Goal: Information Seeking & Learning: Check status

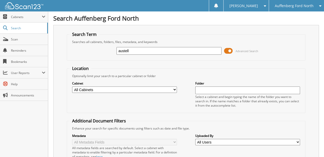
type input "austell"
click at [227, 49] on span at bounding box center [228, 51] width 9 height 8
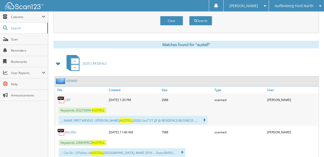
scroll to position [86, 0]
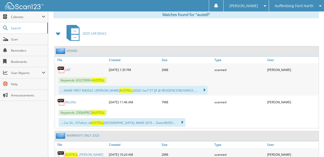
drag, startPoint x: 255, startPoint y: 50, endPoint x: 249, endPoint y: 82, distance: 33.0
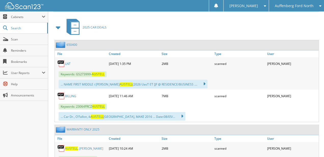
click at [70, 94] on link "BILLING" at bounding box center [70, 96] width 11 height 4
click at [309, 64] on div "[PERSON_NAME]" at bounding box center [292, 64] width 53 height 10
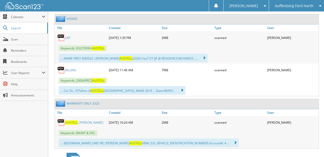
drag, startPoint x: 118, startPoint y: 82, endPoint x: 119, endPoint y: 117, distance: 35.2
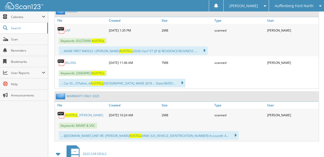
click at [73, 113] on span "AUSTELL" at bounding box center [71, 115] width 13 height 4
click at [322, 19] on div "Search Auffenberg Ford North Search Term Searches all cabinets, folders, files,…" at bounding box center [186, 121] width 276 height 482
click at [313, 8] on div "Auffenberg Ford North" at bounding box center [296, 5] width 50 height 11
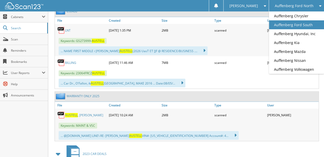
click at [311, 24] on link "Auffenberg Ford South" at bounding box center [296, 24] width 55 height 9
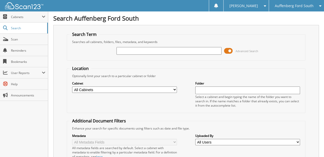
click at [231, 52] on span at bounding box center [228, 51] width 9 height 8
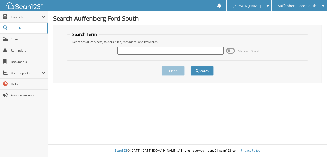
click at [167, 50] on input "text" at bounding box center [170, 51] width 106 height 8
type input "[PERSON_NAME]"
click at [191, 66] on button "Search" at bounding box center [202, 70] width 23 height 9
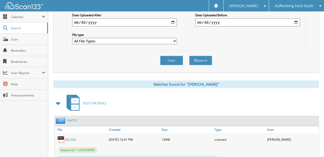
drag, startPoint x: 144, startPoint y: 59, endPoint x: 137, endPoint y: 125, distance: 65.8
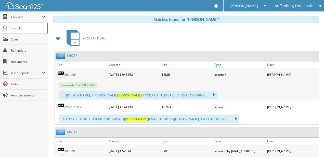
drag, startPoint x: 108, startPoint y: 79, endPoint x: 107, endPoint y: 85, distance: 5.9
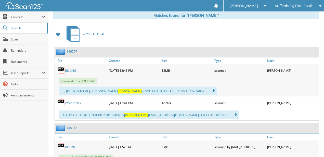
drag, startPoint x: 106, startPoint y: 89, endPoint x: 105, endPoint y: 101, distance: 11.6
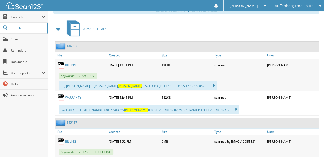
drag, startPoint x: 105, startPoint y: 82, endPoint x: 104, endPoint y: 98, distance: 16.2
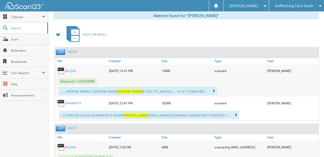
drag, startPoint x: 285, startPoint y: 31, endPoint x: 257, endPoint y: 1, distance: 41.6
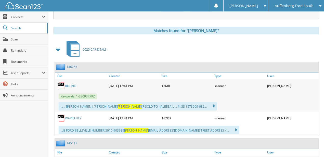
click at [314, 2] on div "Auffenberg Ford South" at bounding box center [296, 5] width 50 height 11
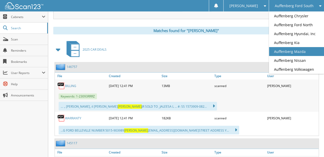
click at [306, 51] on link "Auffenberg Mazda" at bounding box center [296, 51] width 55 height 9
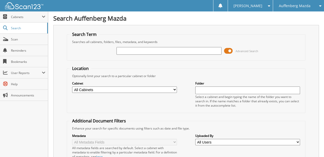
click at [159, 48] on input "text" at bounding box center [168, 51] width 105 height 8
type input "[PERSON_NAME]"
click at [245, 51] on span "Advanced Search" at bounding box center [246, 51] width 23 height 4
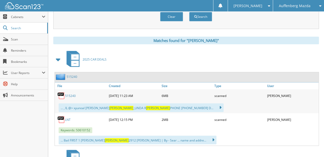
drag, startPoint x: 302, startPoint y: 50, endPoint x: 296, endPoint y: 83, distance: 33.0
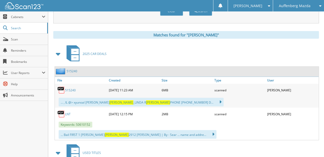
scroll to position [69, 0]
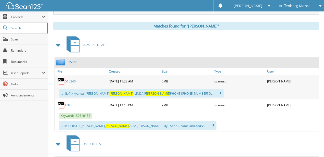
drag, startPoint x: 123, startPoint y: 42, endPoint x: 121, endPoint y: 52, distance: 9.8
click at [73, 63] on div "515240" at bounding box center [66, 62] width 22 height 6
click at [73, 62] on link "515240" at bounding box center [72, 62] width 11 height 4
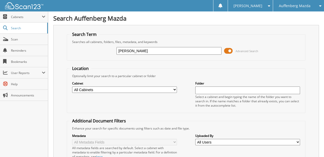
click at [234, 50] on span "Advanced Search" at bounding box center [241, 51] width 34 height 8
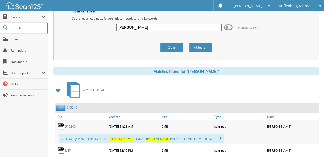
drag, startPoint x: 154, startPoint y: 85, endPoint x: 152, endPoint y: 96, distance: 11.6
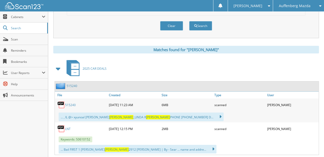
drag, startPoint x: 92, startPoint y: 120, endPoint x: 92, endPoint y: 128, distance: 7.9
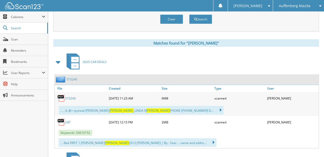
click at [73, 96] on link "515240" at bounding box center [70, 98] width 11 height 4
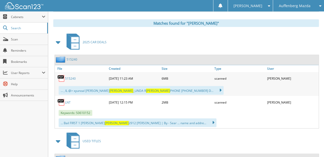
drag, startPoint x: 144, startPoint y: 51, endPoint x: 142, endPoint y: 78, distance: 27.3
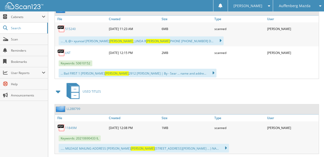
drag, startPoint x: 101, startPoint y: 96, endPoint x: 101, endPoint y: 105, distance: 9.2
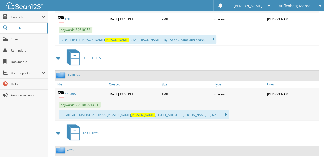
drag, startPoint x: 105, startPoint y: 86, endPoint x: 105, endPoint y: 98, distance: 12.7
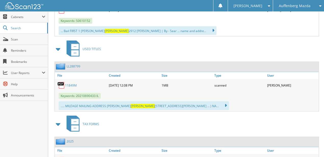
click at [304, 50] on div "USED TITLES" at bounding box center [186, 49] width 266 height 20
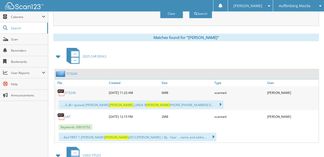
drag, startPoint x: 136, startPoint y: 62, endPoint x: 137, endPoint y: 22, distance: 39.5
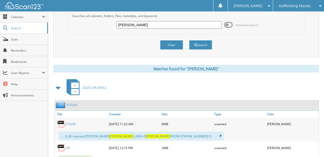
click at [74, 103] on link "515240" at bounding box center [72, 105] width 11 height 4
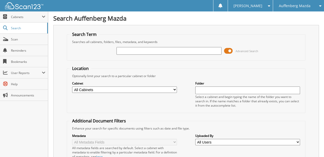
click at [164, 53] on input "text" at bounding box center [168, 51] width 105 height 8
type input "[PERSON_NAME]"
click at [228, 52] on span at bounding box center [228, 51] width 9 height 8
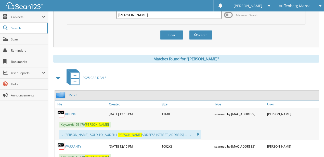
scroll to position [78, 0]
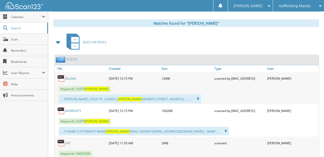
drag, startPoint x: 174, startPoint y: 105, endPoint x: 172, endPoint y: 139, distance: 34.2
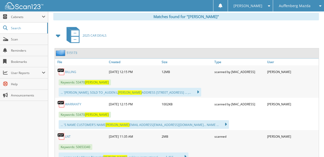
drag, startPoint x: 124, startPoint y: 66, endPoint x: 123, endPoint y: 73, distance: 7.4
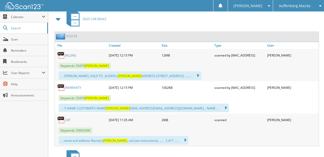
scroll to position [108, 0]
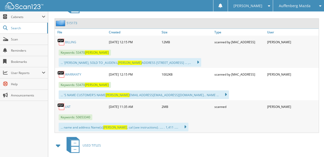
drag, startPoint x: 165, startPoint y: 73, endPoint x: 164, endPoint y: 87, distance: 13.5
click at [306, 4] on span "Auffenberg Mazda" at bounding box center [295, 5] width 32 height 3
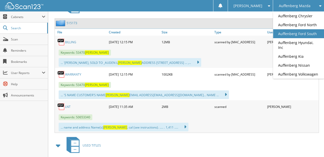
click at [310, 33] on link "Auffenberg Ford South" at bounding box center [298, 33] width 51 height 9
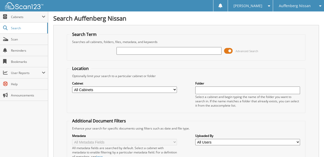
click at [135, 53] on input "text" at bounding box center [168, 51] width 105 height 8
click at [132, 51] on input "ellin" at bounding box center [168, 51] width 105 height 8
click at [132, 49] on input "ellin" at bounding box center [168, 51] width 105 height 8
type input "[PERSON_NAME]"
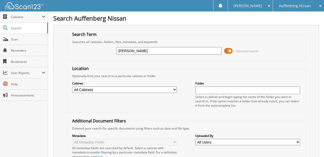
click at [229, 52] on span at bounding box center [228, 51] width 9 height 8
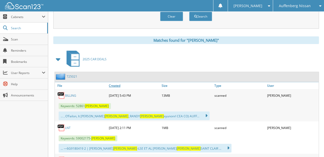
drag, startPoint x: 146, startPoint y: 61, endPoint x: 141, endPoint y: 80, distance: 19.8
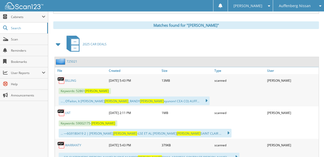
scroll to position [79, 0]
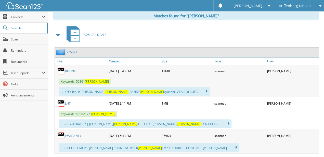
drag, startPoint x: 130, startPoint y: 46, endPoint x: 125, endPoint y: 73, distance: 28.2
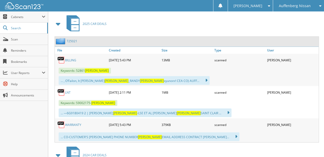
drag, startPoint x: 135, startPoint y: 43, endPoint x: 133, endPoint y: 60, distance: 16.9
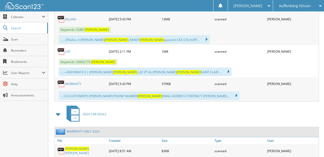
scroll to position [167, 0]
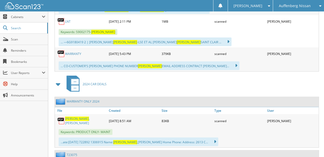
drag, startPoint x: 139, startPoint y: 44, endPoint x: 134, endPoint y: 80, distance: 36.3
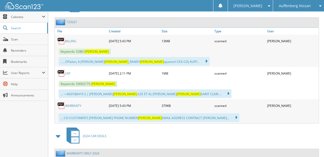
scroll to position [105, 0]
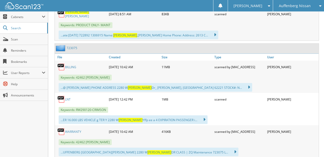
drag, startPoint x: 126, startPoint y: 88, endPoint x: 125, endPoint y: 126, distance: 37.7
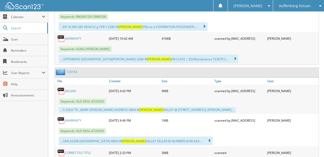
drag, startPoint x: 161, startPoint y: 41, endPoint x: 158, endPoint y: 60, distance: 19.6
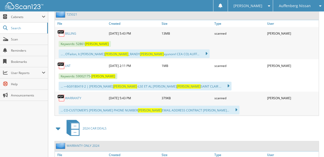
drag, startPoint x: 158, startPoint y: 77, endPoint x: 168, endPoint y: 6, distance: 72.3
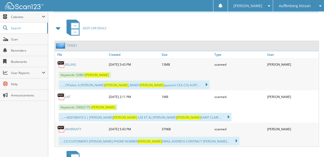
drag, startPoint x: 127, startPoint y: 57, endPoint x: 122, endPoint y: 87, distance: 30.7
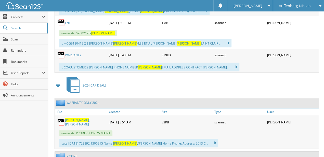
drag, startPoint x: 154, startPoint y: 36, endPoint x: 154, endPoint y: 54, distance: 18.1
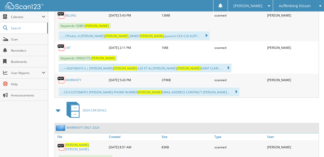
drag, startPoint x: 135, startPoint y: 76, endPoint x: 139, endPoint y: 57, distance: 19.4
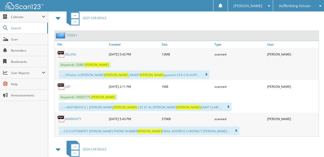
drag, startPoint x: 84, startPoint y: 67, endPoint x: 88, endPoint y: 38, distance: 29.0
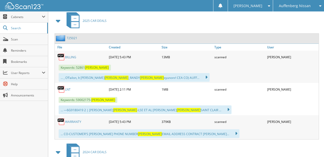
click at [75, 36] on link "725021" at bounding box center [72, 38] width 11 height 4
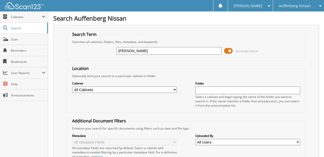
click at [131, 51] on input "[PERSON_NAME]" at bounding box center [168, 51] width 105 height 8
paste input "724511"
type input "724511"
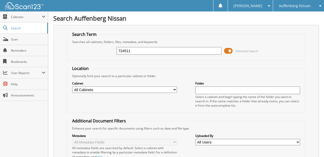
click at [231, 43] on div "Searches all cabinets, folders, files, metadata, and keywords" at bounding box center [186, 42] width 233 height 4
click at [231, 51] on span at bounding box center [228, 51] width 9 height 8
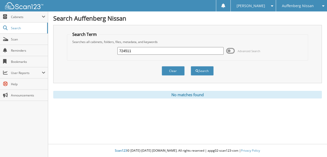
click at [185, 48] on input "724511" at bounding box center [170, 51] width 106 height 8
paste input "[US_VEHICLE_IDENTIFICATION_NUMBER]"
type input "[US_VEHICLE_IDENTIFICATION_NUMBER]"
click at [191, 66] on button "Search" at bounding box center [202, 70] width 23 height 9
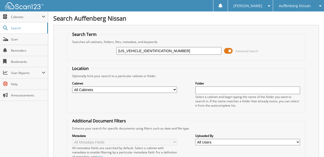
click at [229, 50] on span at bounding box center [228, 51] width 9 height 8
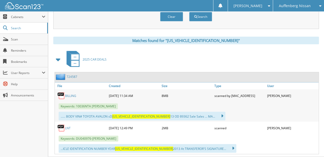
drag, startPoint x: 137, startPoint y: 57, endPoint x: 137, endPoint y: 81, distance: 23.7
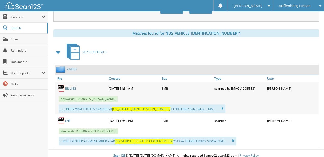
scroll to position [64, 0]
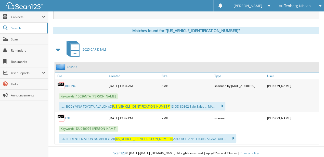
drag, startPoint x: 114, startPoint y: 63, endPoint x: 116, endPoint y: 100, distance: 36.5
click at [74, 65] on link "724587" at bounding box center [72, 67] width 11 height 4
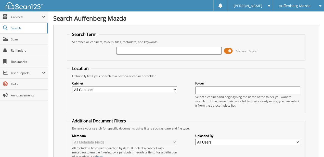
click at [134, 49] on input "text" at bounding box center [168, 51] width 105 height 8
paste input "JR282368"
type input "JR282368"
click at [230, 51] on span at bounding box center [228, 51] width 9 height 8
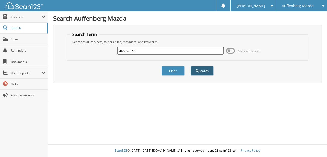
click at [197, 70] on span "submit" at bounding box center [197, 71] width 3 height 3
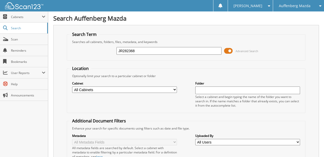
click at [224, 48] on span at bounding box center [228, 51] width 9 height 8
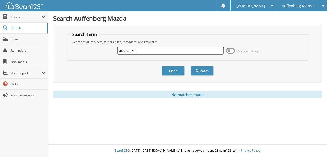
drag, startPoint x: 235, startPoint y: 49, endPoint x: 233, endPoint y: 68, distance: 18.2
click at [297, 7] on span "Auffenberg Mazda" at bounding box center [298, 5] width 32 height 3
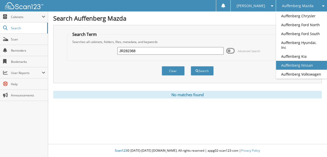
click at [308, 61] on link "Auffenberg Nissan" at bounding box center [301, 65] width 51 height 9
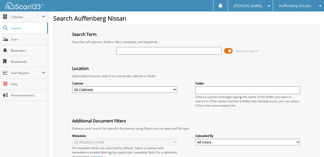
click at [231, 49] on span at bounding box center [228, 51] width 9 height 8
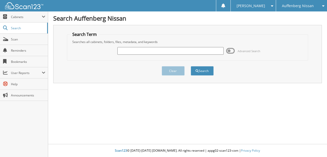
click at [184, 53] on input "text" at bounding box center [170, 51] width 106 height 8
paste input "JR282368"
type input "JR282368"
click at [208, 69] on button "Search" at bounding box center [202, 70] width 23 height 9
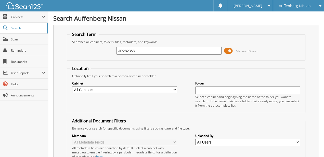
click at [228, 47] on span at bounding box center [228, 51] width 9 height 8
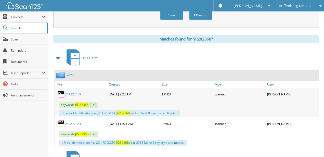
drag, startPoint x: 199, startPoint y: 40, endPoint x: 197, endPoint y: 76, distance: 35.7
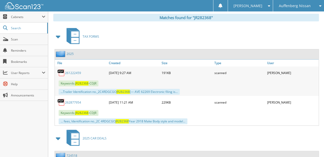
drag, startPoint x: 118, startPoint y: 53, endPoint x: 118, endPoint y: 75, distance: 21.7
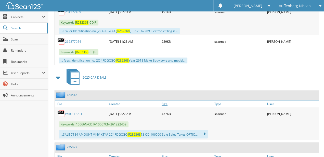
drag, startPoint x: 195, startPoint y: 53, endPoint x: 194, endPoint y: 97, distance: 43.8
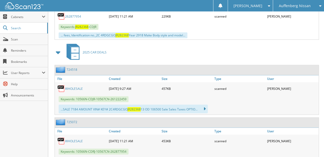
drag, startPoint x: 120, startPoint y: 64, endPoint x: 117, endPoint y: 91, distance: 26.9
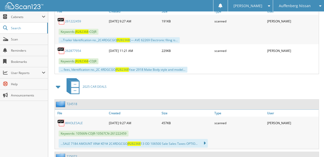
scroll to position [113, 0]
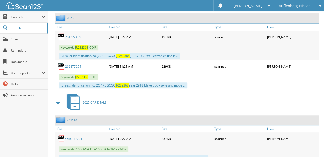
drag, startPoint x: 113, startPoint y: 94, endPoint x: 120, endPoint y: 63, distance: 31.4
click at [76, 64] on link "262877954" at bounding box center [73, 66] width 16 height 4
click at [316, 4] on div "Auffenberg Nissan" at bounding box center [298, 5] width 46 height 11
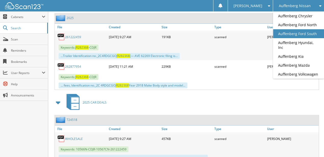
click at [308, 34] on link "Auffenberg Ford South" at bounding box center [298, 33] width 51 height 9
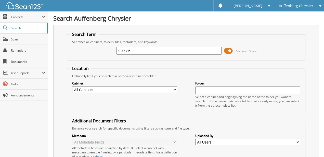
type input "920986"
click at [229, 50] on span at bounding box center [228, 51] width 9 height 8
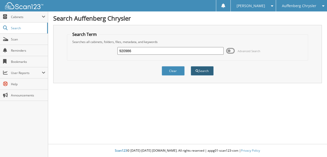
click at [208, 70] on button "Search" at bounding box center [202, 70] width 23 height 9
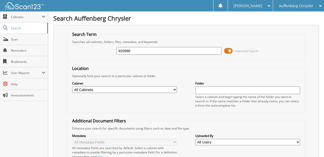
click at [226, 47] on span at bounding box center [228, 51] width 9 height 8
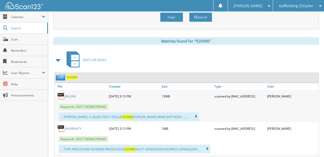
drag, startPoint x: 146, startPoint y: 60, endPoint x: 142, endPoint y: 98, distance: 37.9
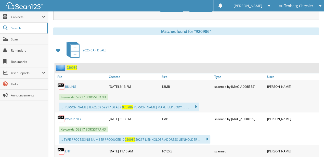
scroll to position [107, 0]
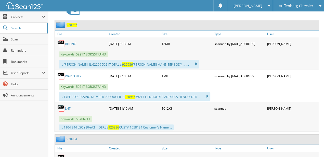
drag, startPoint x: 135, startPoint y: 103, endPoint x: 133, endPoint y: 121, distance: 18.5
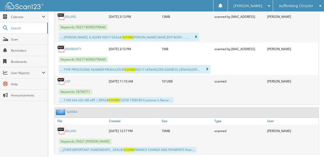
scroll to position [181, 0]
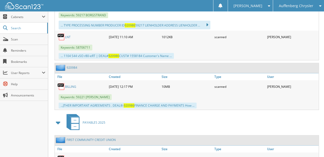
drag, startPoint x: 128, startPoint y: 46, endPoint x: 128, endPoint y: 82, distance: 36.4
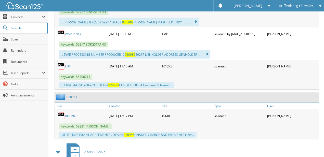
scroll to position [112, 0]
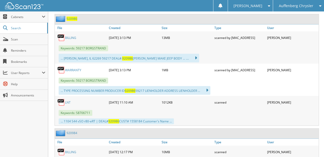
drag, startPoint x: 120, startPoint y: 67, endPoint x: 117, endPoint y: 28, distance: 39.8
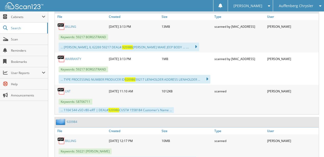
drag, startPoint x: 283, startPoint y: 136, endPoint x: 240, endPoint y: 150, distance: 45.5
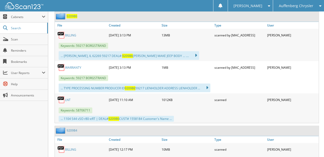
scroll to position [86, 0]
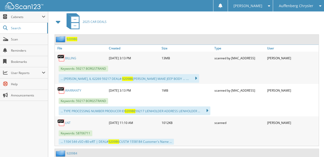
drag, startPoint x: 196, startPoint y: 97, endPoint x: 195, endPoint y: 62, distance: 34.9
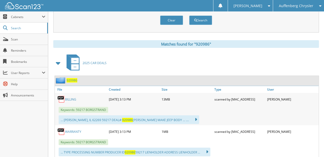
scroll to position [30, 0]
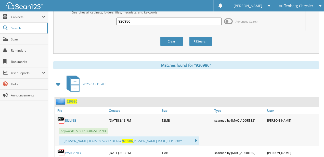
drag, startPoint x: 125, startPoint y: 42, endPoint x: 129, endPoint y: 11, distance: 31.2
click at [141, 21] on input "920986" at bounding box center [168, 22] width 105 height 8
paste input "1086"
type input "921086"
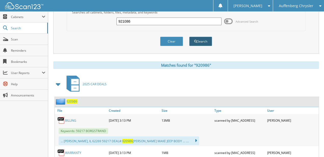
click at [203, 40] on button "Search" at bounding box center [200, 41] width 23 height 9
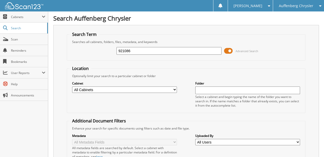
click at [233, 50] on span at bounding box center [228, 51] width 9 height 8
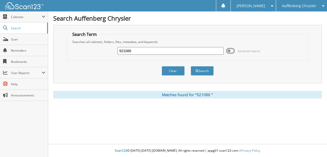
drag, startPoint x: 233, startPoint y: 57, endPoint x: 226, endPoint y: 89, distance: 32.6
click at [313, 5] on span "Auffenberg Chrysler" at bounding box center [299, 5] width 34 height 3
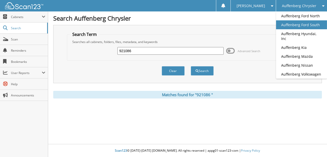
click at [306, 27] on link "Auffenberg Ford South" at bounding box center [301, 24] width 51 height 9
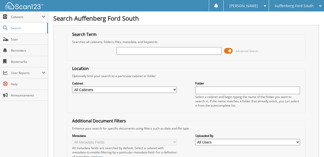
click at [134, 50] on input "text" at bounding box center [168, 51] width 105 height 8
type input "146658"
click at [233, 47] on span "Advanced Search" at bounding box center [241, 51] width 34 height 8
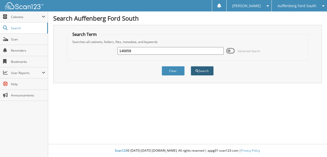
click at [196, 68] on button "Search" at bounding box center [202, 70] width 23 height 9
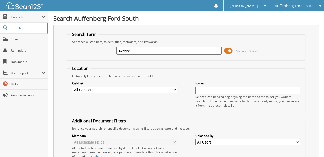
click at [226, 49] on span at bounding box center [228, 51] width 9 height 8
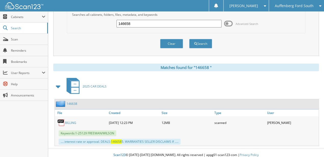
scroll to position [29, 0]
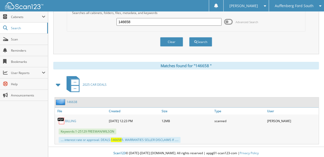
drag, startPoint x: 196, startPoint y: 49, endPoint x: 190, endPoint y: 85, distance: 35.8
drag, startPoint x: 140, startPoint y: 76, endPoint x: 139, endPoint y: 104, distance: 28.8
click at [298, 4] on span "Auffenberg Ford South" at bounding box center [293, 5] width 39 height 3
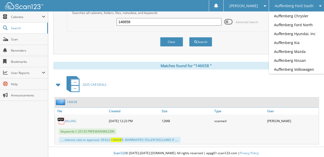
click at [129, 21] on input "146658" at bounding box center [168, 22] width 105 height 8
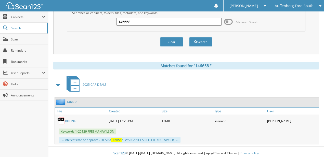
click at [129, 21] on input "146658" at bounding box center [168, 22] width 105 height 8
type input "GARTNER"
click at [189, 37] on button "Search" at bounding box center [200, 41] width 23 height 9
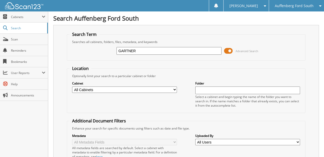
click at [229, 48] on span at bounding box center [228, 51] width 9 height 8
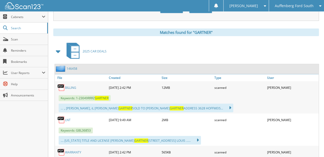
scroll to position [87, 0]
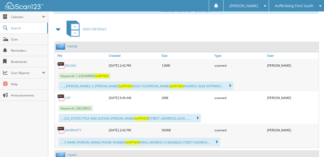
drag, startPoint x: 243, startPoint y: 37, endPoint x: 243, endPoint y: 69, distance: 31.6
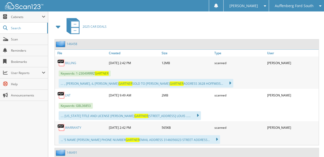
click at [310, 8] on div "Auffenberg Ford South" at bounding box center [296, 5] width 50 height 11
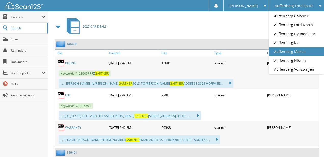
click at [298, 54] on link "Auffenberg Mazda" at bounding box center [296, 51] width 55 height 9
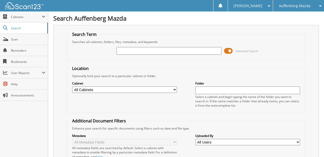
click at [135, 50] on input "text" at bounding box center [168, 51] width 105 height 8
type input "515047"
click at [227, 51] on span at bounding box center [228, 51] width 9 height 8
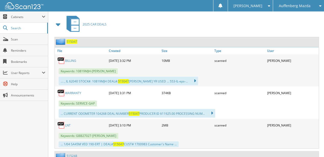
drag, startPoint x: 143, startPoint y: 82, endPoint x: 140, endPoint y: 120, distance: 38.6
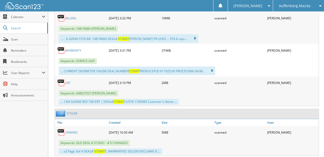
scroll to position [142, 0]
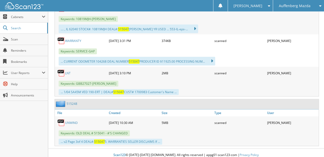
drag, startPoint x: 130, startPoint y: 90, endPoint x: 120, endPoint y: 122, distance: 32.6
click at [73, 121] on link "UNWIND" at bounding box center [71, 123] width 13 height 4
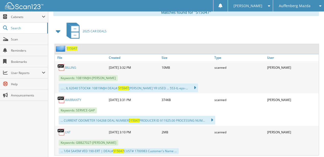
scroll to position [9, 0]
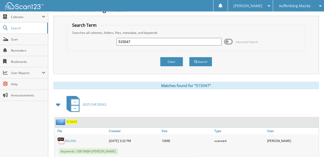
drag, startPoint x: 202, startPoint y: 111, endPoint x: 203, endPoint y: 34, distance: 76.4
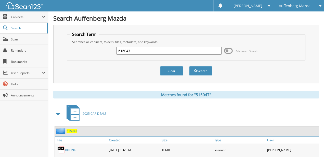
click at [137, 54] on input "515047" at bounding box center [168, 51] width 105 height 8
click at [137, 53] on input "515047" at bounding box center [168, 51] width 105 height 8
click at [278, 7] on div "Auffenberg Mazda" at bounding box center [298, 5] width 46 height 11
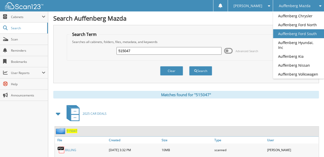
click at [304, 33] on link "Auffenberg Ford South" at bounding box center [298, 33] width 51 height 9
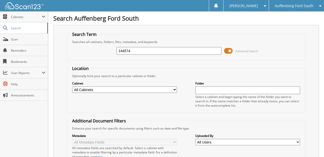
type input "144574"
click at [223, 51] on div "144574 Advanced Search" at bounding box center [186, 51] width 233 height 14
click at [226, 50] on span at bounding box center [228, 51] width 9 height 8
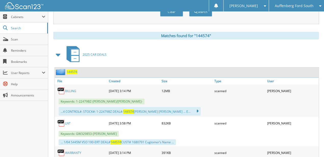
drag, startPoint x: 213, startPoint y: 51, endPoint x: 209, endPoint y: 86, distance: 35.1
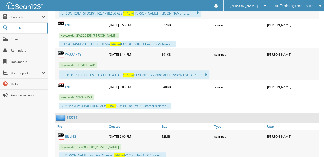
scroll to position [171, 0]
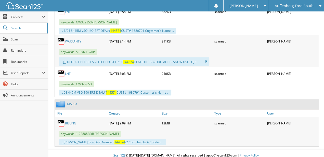
drag, startPoint x: 215, startPoint y: 100, endPoint x: 206, endPoint y: 150, distance: 50.6
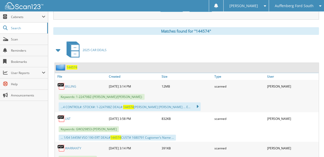
scroll to position [60, 0]
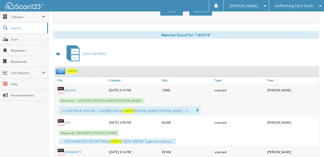
click at [303, 4] on span "Auffenberg Ford South" at bounding box center [293, 5] width 39 height 3
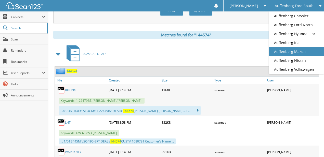
click at [304, 52] on link "Auffenberg Mazda" at bounding box center [296, 51] width 55 height 9
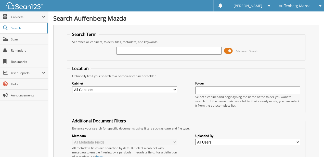
click at [143, 47] on input "text" at bounding box center [168, 51] width 105 height 8
click at [233, 48] on span at bounding box center [228, 51] width 9 height 8
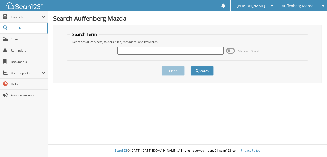
drag, startPoint x: 158, startPoint y: 52, endPoint x: 128, endPoint y: 55, distance: 30.5
click at [158, 52] on input "text" at bounding box center [170, 51] width 106 height 8
type input "515047"
click at [191, 66] on button "Search" at bounding box center [202, 70] width 23 height 9
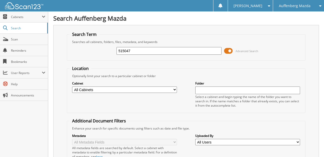
click at [226, 53] on span at bounding box center [228, 51] width 9 height 8
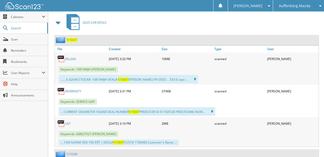
scroll to position [89, 0]
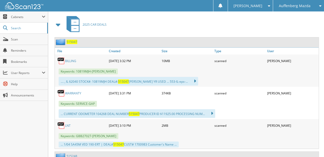
click at [73, 60] on link "BILLING" at bounding box center [70, 61] width 11 height 4
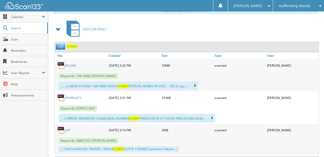
scroll to position [82, 0]
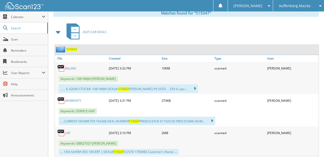
click at [299, 7] on span "Auffenberg Mazda" at bounding box center [295, 5] width 32 height 3
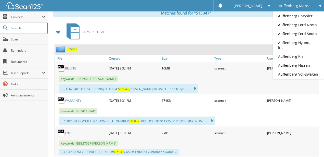
click at [299, 7] on span "Auffenberg Mazda" at bounding box center [295, 5] width 32 height 3
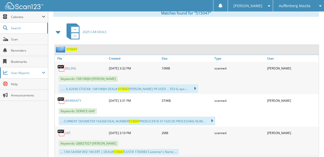
click at [45, 73] on span at bounding box center [44, 73] width 4 height 4
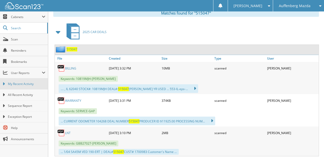
click at [37, 82] on span "My Recent Activity" at bounding box center [26, 84] width 37 height 5
